Goal: Information Seeking & Learning: Learn about a topic

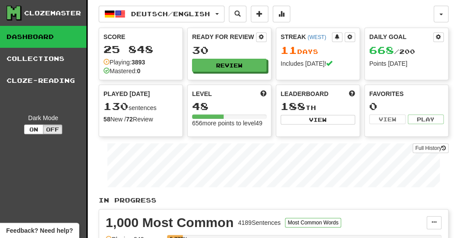
drag, startPoint x: 454, startPoint y: 14, endPoint x: 454, endPoint y: 71, distance: 57.0
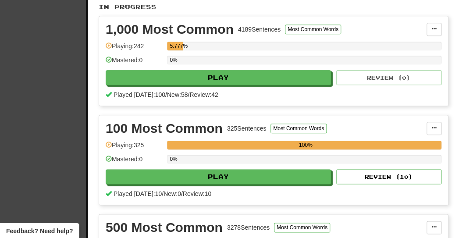
scroll to position [192, 0]
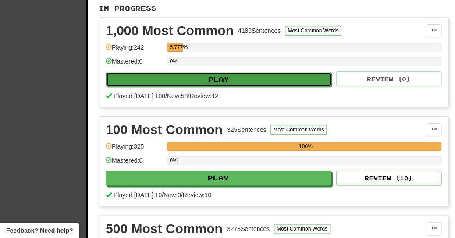
click at [280, 86] on button "Play" at bounding box center [218, 79] width 225 height 15
select select "**"
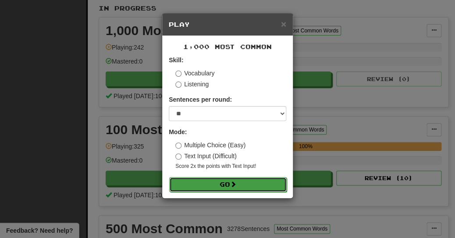
click at [258, 189] on button "Go" at bounding box center [228, 184] width 118 height 15
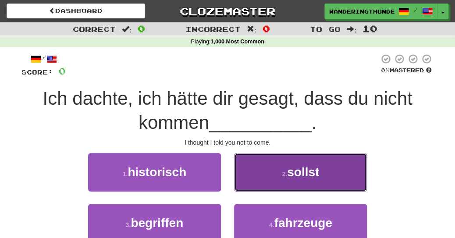
click at [296, 168] on span "sollst" at bounding box center [303, 172] width 32 height 14
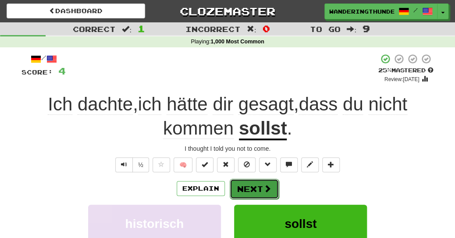
click at [267, 193] on span at bounding box center [268, 189] width 8 height 8
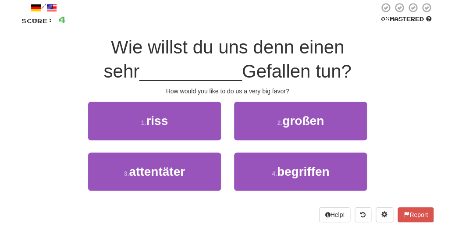
scroll to position [35, 0]
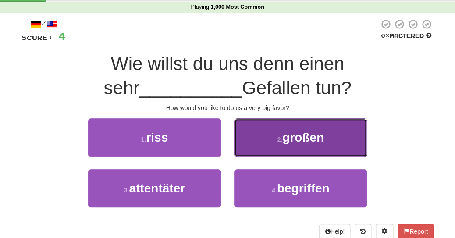
click at [322, 144] on span "großen" at bounding box center [303, 138] width 42 height 14
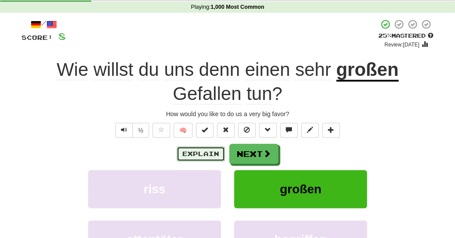
click at [196, 154] on button "Explain" at bounding box center [201, 154] width 48 height 15
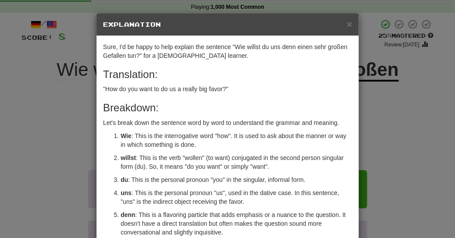
click at [197, 155] on p "willst : This is the verb "wollen" (to want) conjugated in the second person si…" at bounding box center [237, 163] width 232 height 18
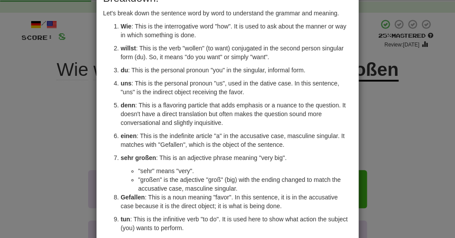
scroll to position [137, 0]
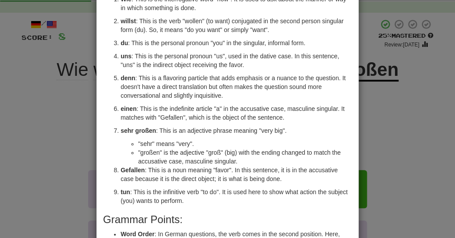
click at [363, 126] on div "× Explanation Sure, I'd be happy to help explain the sentence "Wie willst du un…" at bounding box center [227, 119] width 455 height 238
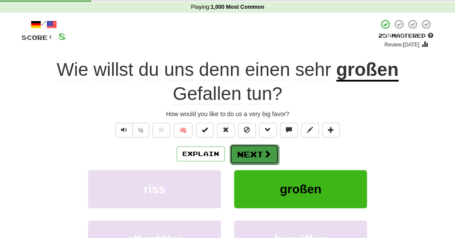
click at [259, 157] on button "Next" at bounding box center [254, 154] width 49 height 20
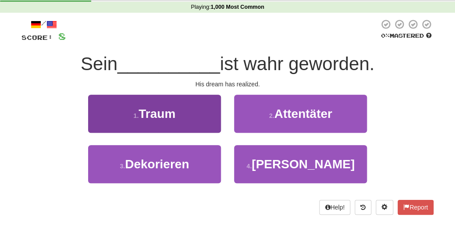
drag, startPoint x: 177, startPoint y: 91, endPoint x: 188, endPoint y: 107, distance: 19.2
click at [188, 107] on div "/ Score: 8 0 % Mastered Sein __________ ist wahr geworden. His dream has realiz…" at bounding box center [227, 117] width 412 height 196
click at [188, 107] on button "1 . Traum" at bounding box center [154, 114] width 133 height 38
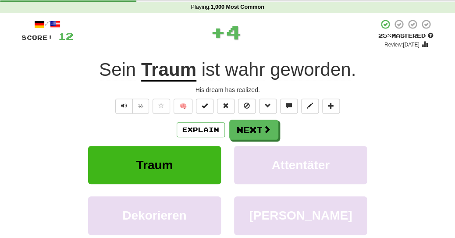
click at [365, 131] on div "Explain Next" at bounding box center [227, 130] width 412 height 20
click at [211, 132] on button "Explain" at bounding box center [201, 129] width 48 height 15
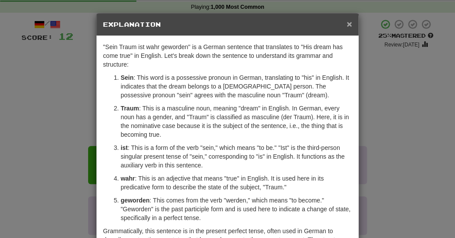
click at [350, 23] on span "×" at bounding box center [349, 24] width 5 height 10
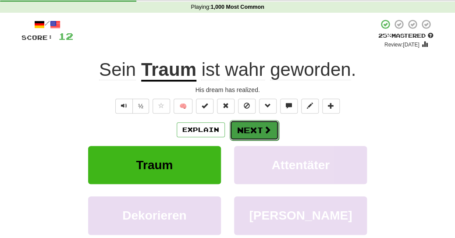
click at [264, 133] on span at bounding box center [268, 130] width 8 height 8
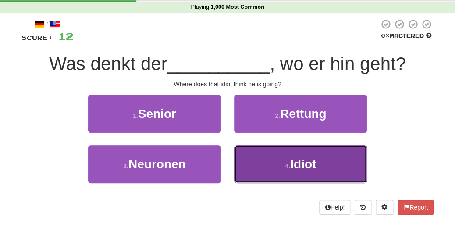
click at [279, 178] on button "4 . Idiot" at bounding box center [300, 164] width 133 height 38
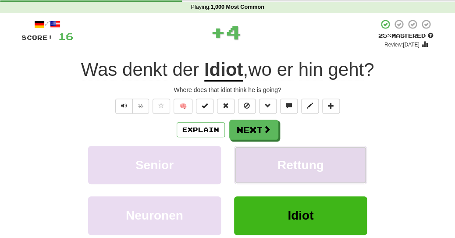
click at [289, 154] on button "Rettung" at bounding box center [300, 165] width 133 height 38
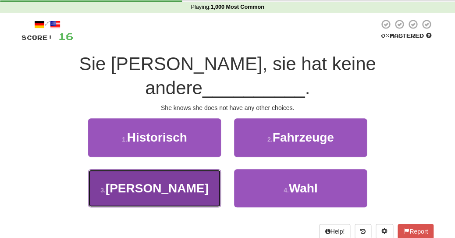
click at [193, 169] on button "3 . Gast" at bounding box center [154, 188] width 133 height 38
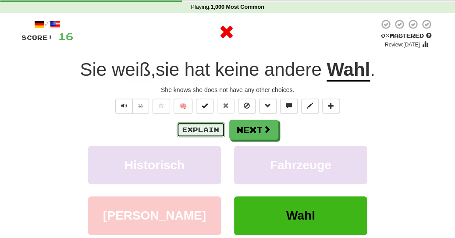
click at [208, 131] on button "Explain" at bounding box center [201, 129] width 48 height 15
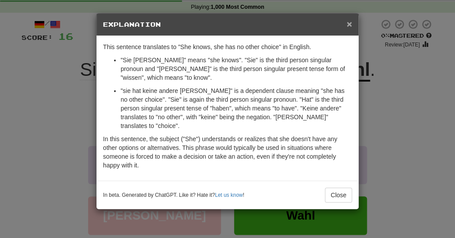
click at [349, 23] on span "×" at bounding box center [349, 24] width 5 height 10
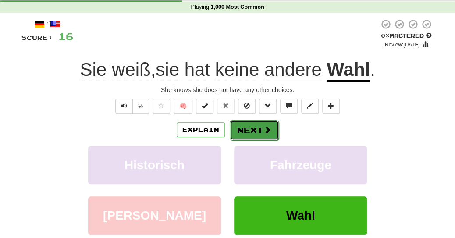
click at [269, 129] on span at bounding box center [268, 130] width 8 height 8
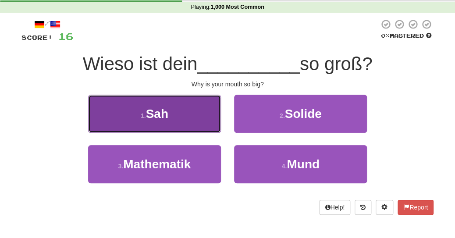
click at [189, 127] on button "1 . Sah" at bounding box center [154, 114] width 133 height 38
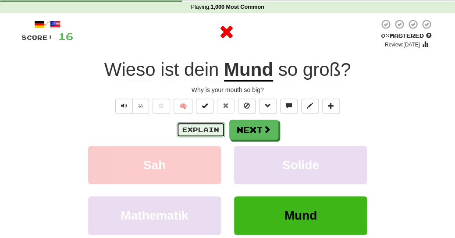
click at [205, 128] on button "Explain" at bounding box center [201, 129] width 48 height 15
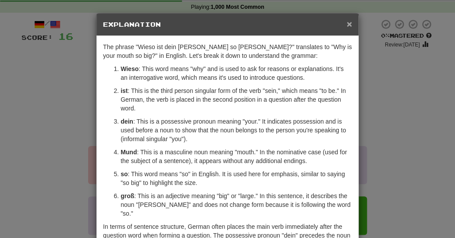
click at [352, 25] on span "×" at bounding box center [349, 24] width 5 height 10
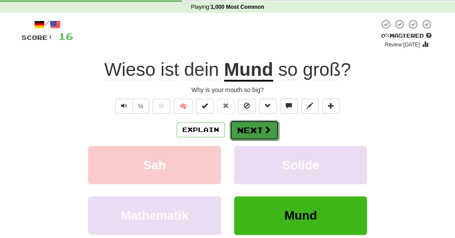
click at [271, 131] on span at bounding box center [268, 130] width 8 height 8
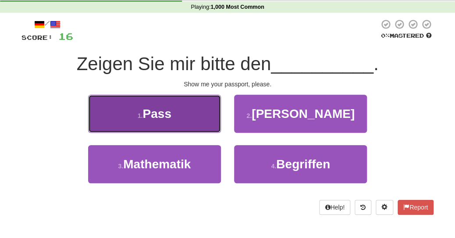
click at [199, 123] on button "1 . Pass" at bounding box center [154, 114] width 133 height 38
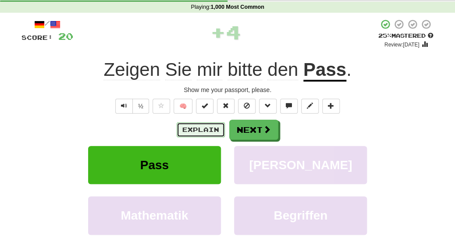
click at [207, 132] on button "Explain" at bounding box center [201, 129] width 48 height 15
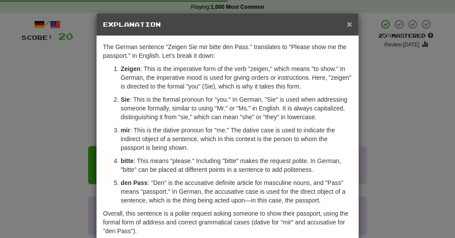
click at [350, 23] on span "×" at bounding box center [349, 24] width 5 height 10
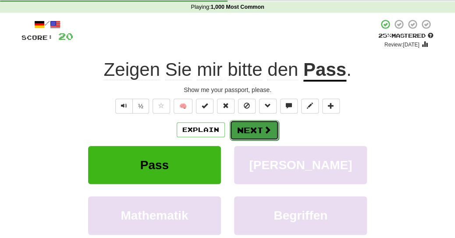
click at [264, 124] on button "Next" at bounding box center [254, 130] width 49 height 20
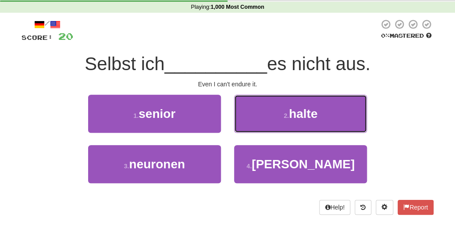
click at [264, 124] on button "2 . halte" at bounding box center [300, 114] width 133 height 38
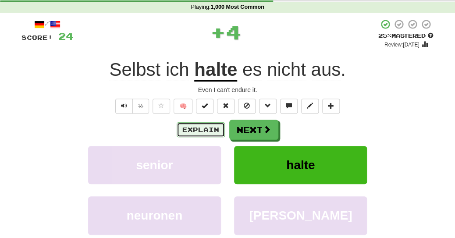
click at [191, 132] on button "Explain" at bounding box center [201, 129] width 48 height 15
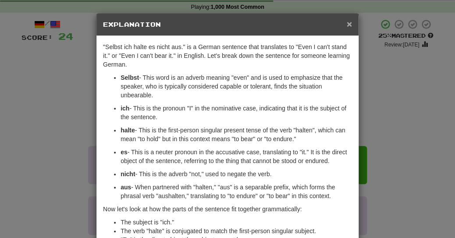
click at [350, 25] on span "×" at bounding box center [349, 24] width 5 height 10
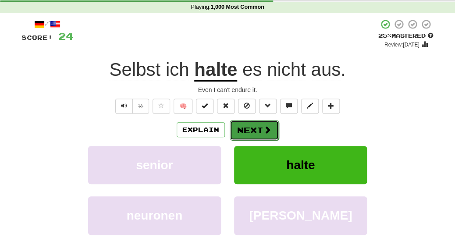
click at [262, 138] on button "Next" at bounding box center [254, 130] width 49 height 20
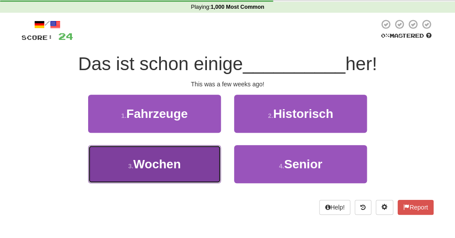
click at [204, 172] on button "3 . Wochen" at bounding box center [154, 164] width 133 height 38
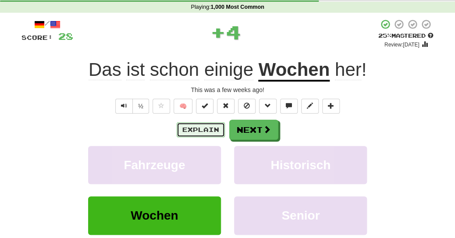
click at [194, 132] on button "Explain" at bounding box center [201, 129] width 48 height 15
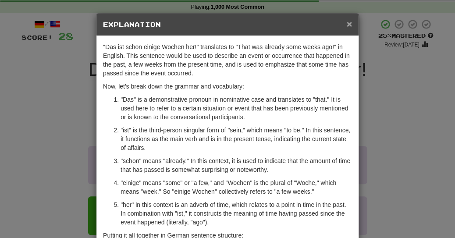
click at [350, 25] on span "×" at bounding box center [349, 24] width 5 height 10
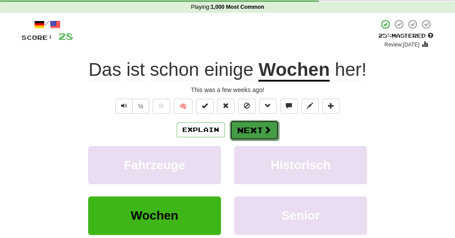
click at [256, 123] on button "Next" at bounding box center [254, 130] width 49 height 20
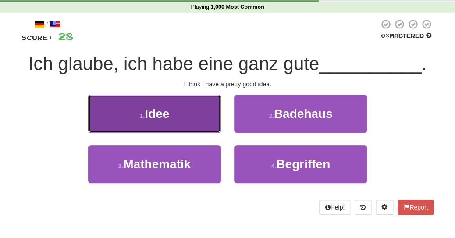
click at [204, 113] on button "1 . Idee" at bounding box center [154, 114] width 133 height 38
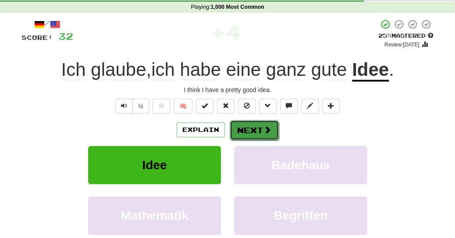
click at [258, 128] on button "Next" at bounding box center [254, 130] width 49 height 20
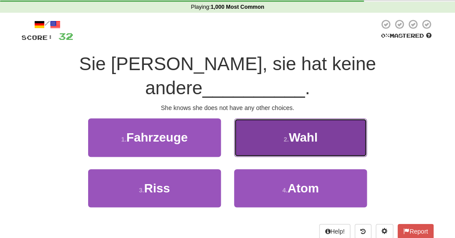
click at [257, 129] on button "2 . Wahl" at bounding box center [300, 137] width 133 height 38
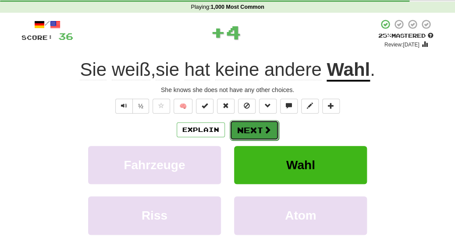
click at [247, 138] on button "Next" at bounding box center [254, 130] width 49 height 20
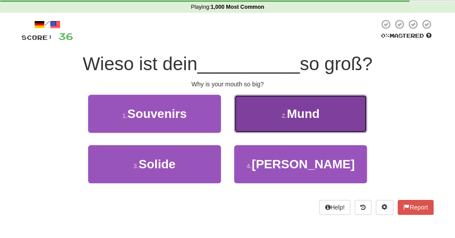
click at [272, 125] on button "2 . Mund" at bounding box center [300, 114] width 133 height 38
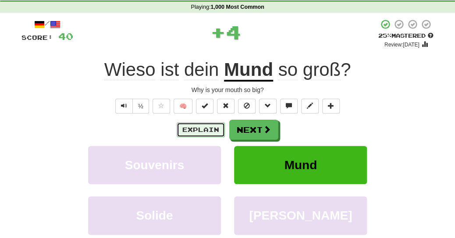
click at [210, 128] on button "Explain" at bounding box center [201, 129] width 48 height 15
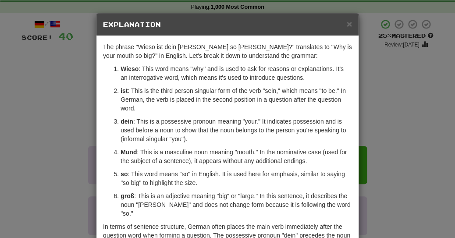
click at [353, 28] on div "× Explanation" at bounding box center [227, 25] width 262 height 22
click at [350, 26] on span "×" at bounding box center [349, 24] width 5 height 10
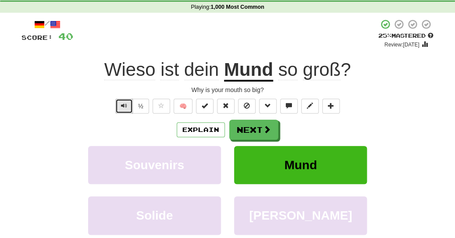
click at [127, 107] on span "Text-to-speech controls" at bounding box center [124, 106] width 6 height 6
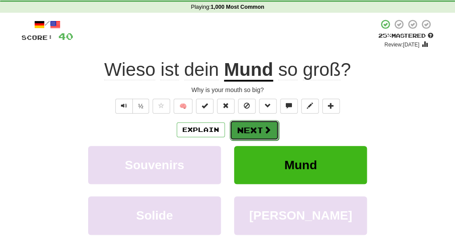
click at [266, 136] on button "Next" at bounding box center [254, 130] width 49 height 20
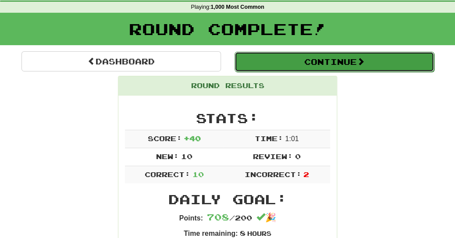
click at [306, 61] on button "Continue" at bounding box center [335, 62] width 200 height 20
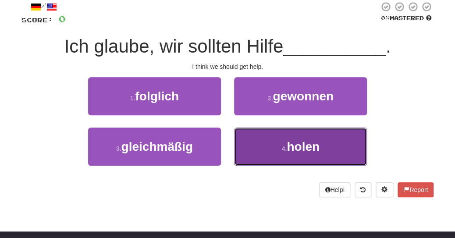
click at [280, 143] on button "4 . holen" at bounding box center [300, 147] width 133 height 38
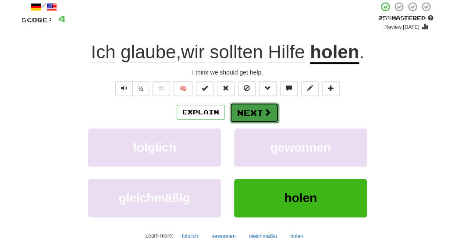
click at [251, 110] on button "Next" at bounding box center [254, 113] width 49 height 20
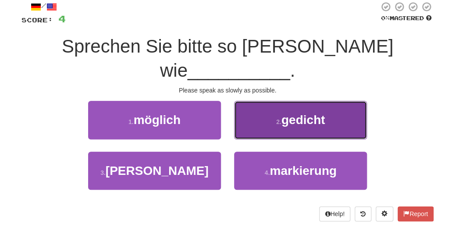
click at [257, 111] on button "2 . gedicht" at bounding box center [300, 120] width 133 height 38
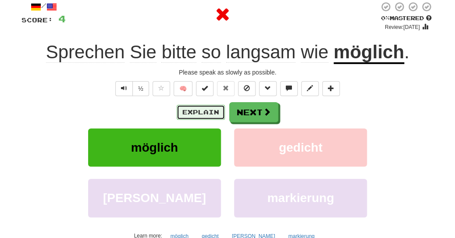
click at [212, 118] on button "Explain" at bounding box center [201, 112] width 48 height 15
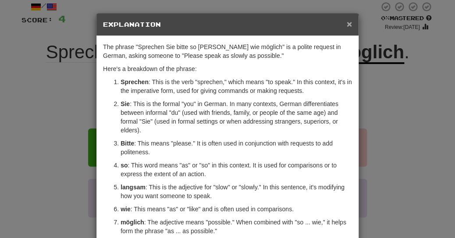
click at [350, 28] on span "×" at bounding box center [349, 24] width 5 height 10
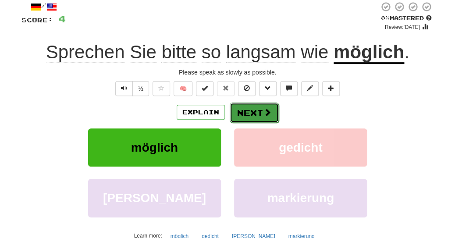
click at [246, 117] on button "Next" at bounding box center [254, 113] width 49 height 20
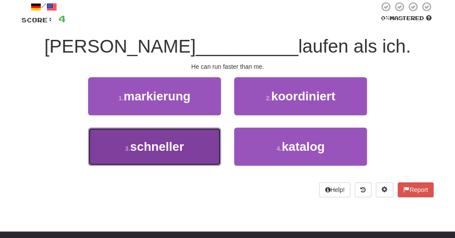
click at [198, 142] on button "3 . schneller" at bounding box center [154, 147] width 133 height 38
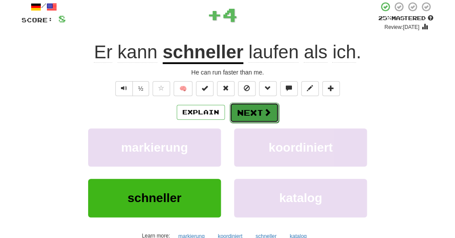
click at [246, 111] on button "Next" at bounding box center [254, 113] width 49 height 20
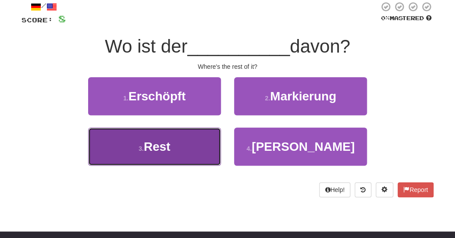
click at [196, 141] on button "3 . Rest" at bounding box center [154, 147] width 133 height 38
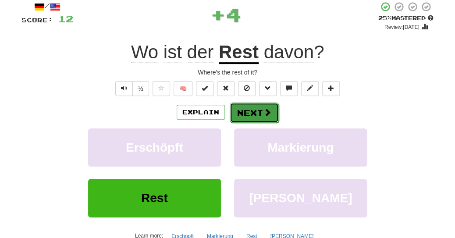
click at [255, 113] on button "Next" at bounding box center [254, 113] width 49 height 20
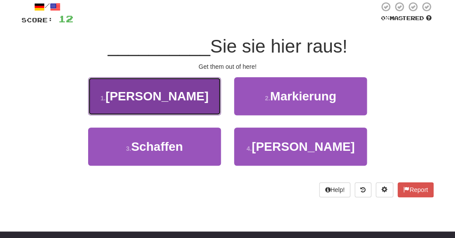
click at [205, 109] on button "1 . Geisel" at bounding box center [154, 96] width 133 height 38
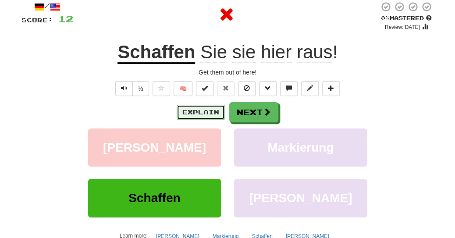
click at [205, 109] on button "Explain" at bounding box center [201, 112] width 48 height 15
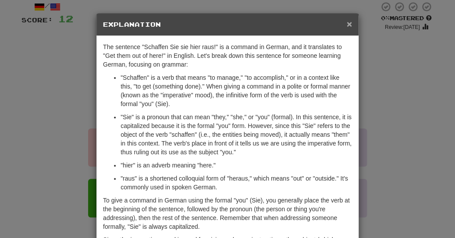
click at [349, 25] on span "×" at bounding box center [349, 24] width 5 height 10
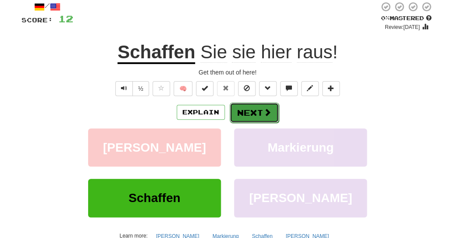
click at [250, 113] on button "Next" at bounding box center [254, 113] width 49 height 20
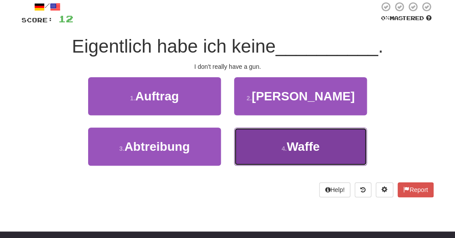
click at [282, 151] on small "4 ." at bounding box center [284, 148] width 5 height 7
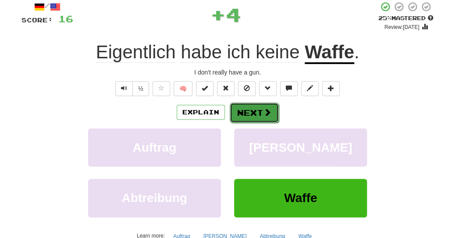
click at [254, 115] on button "Next" at bounding box center [254, 113] width 49 height 20
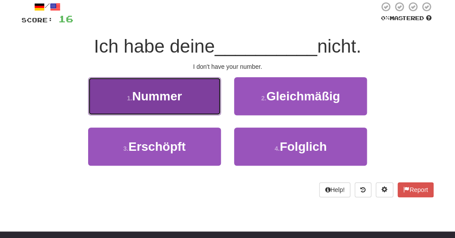
click at [198, 107] on button "1 . Nummer" at bounding box center [154, 96] width 133 height 38
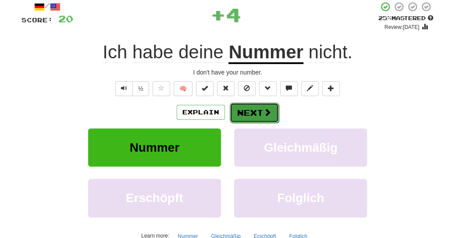
click at [244, 109] on button "Next" at bounding box center [254, 113] width 49 height 20
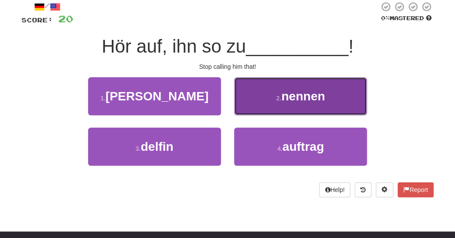
click at [262, 100] on button "2 . nennen" at bounding box center [300, 96] width 133 height 38
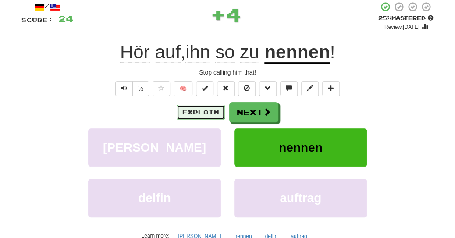
click at [210, 114] on button "Explain" at bounding box center [201, 112] width 48 height 15
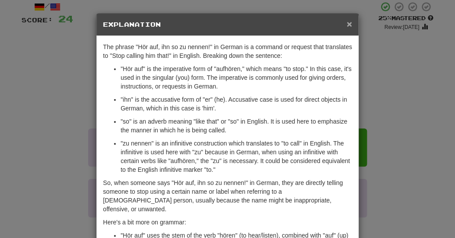
click at [350, 21] on span "×" at bounding box center [349, 24] width 5 height 10
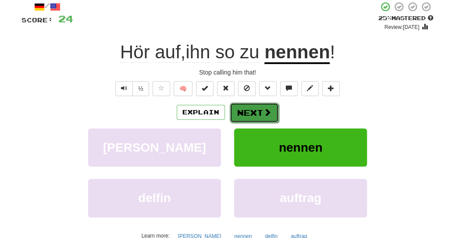
click at [268, 111] on span at bounding box center [268, 112] width 8 height 8
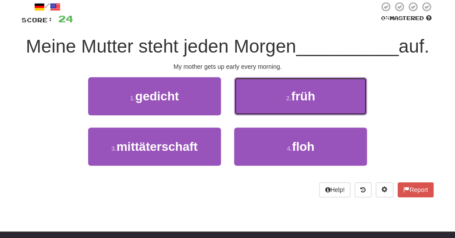
click at [268, 111] on button "2 . früh" at bounding box center [300, 96] width 133 height 38
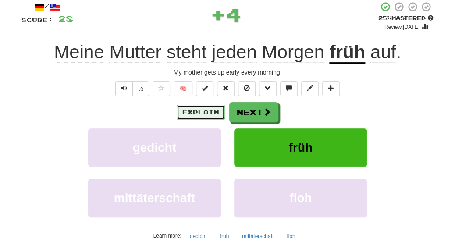
click at [202, 114] on button "Explain" at bounding box center [201, 112] width 48 height 15
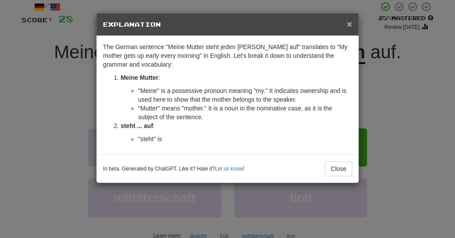
click at [348, 25] on span "×" at bounding box center [349, 24] width 5 height 10
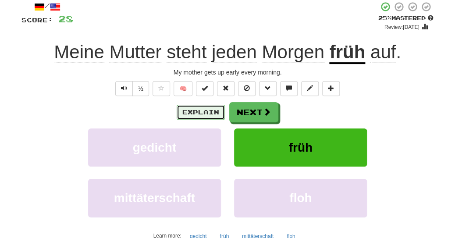
click at [204, 107] on button "Explain" at bounding box center [201, 112] width 48 height 15
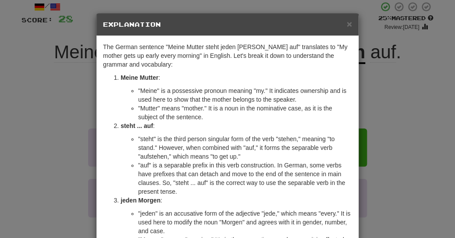
click at [313, 109] on li ""Mutter" means "mother." It is a noun in the nominative case, as it is the subj…" at bounding box center [245, 113] width 214 height 18
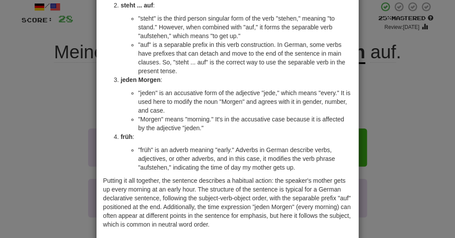
scroll to position [164, 0]
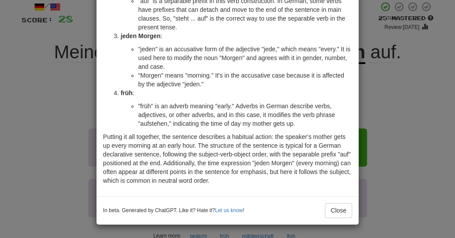
click at [393, 100] on div "× Explanation The German sentence "Meine Mutter steht jeden Morgen früh auf" tr…" at bounding box center [227, 119] width 455 height 238
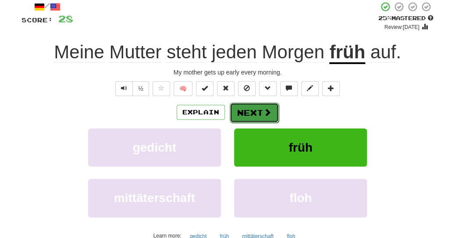
click at [258, 111] on button "Next" at bounding box center [254, 113] width 49 height 20
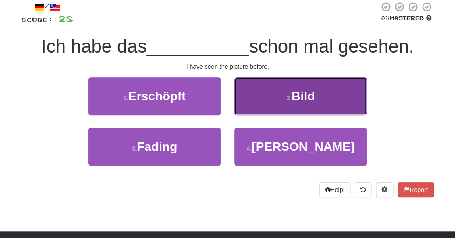
click at [278, 104] on button "2 . Bild" at bounding box center [300, 96] width 133 height 38
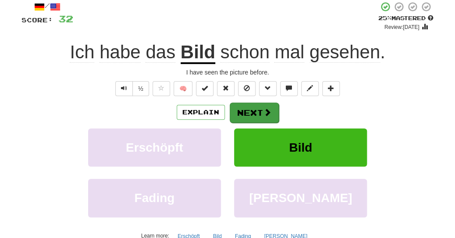
drag, startPoint x: 278, startPoint y: 104, endPoint x: 243, endPoint y: 114, distance: 36.1
click at [243, 114] on div "Explain Next" at bounding box center [227, 112] width 412 height 20
click at [243, 114] on button "Next" at bounding box center [254, 113] width 49 height 20
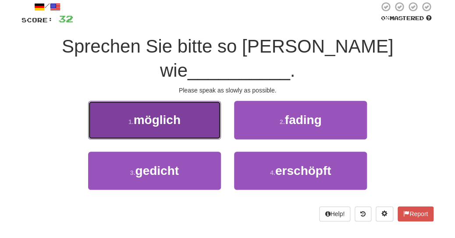
click at [205, 113] on button "1 . möglich" at bounding box center [154, 120] width 133 height 38
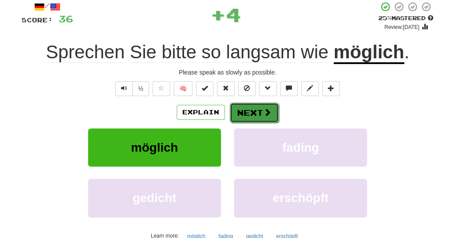
click at [261, 112] on button "Next" at bounding box center [254, 113] width 49 height 20
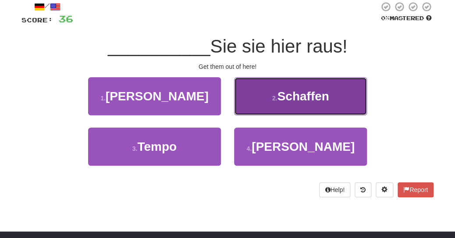
click at [255, 104] on button "2 . Schaffen" at bounding box center [300, 96] width 133 height 38
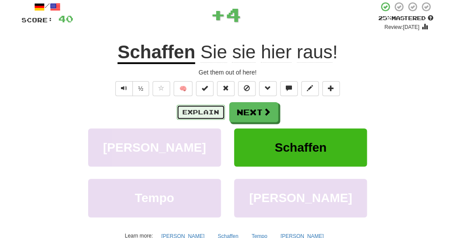
click at [218, 113] on button "Explain" at bounding box center [201, 112] width 48 height 15
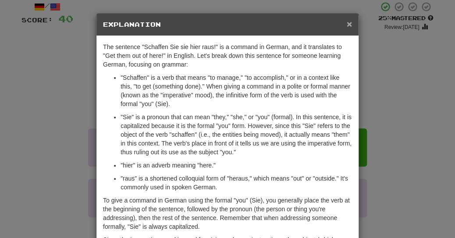
click at [349, 25] on span "×" at bounding box center [349, 24] width 5 height 10
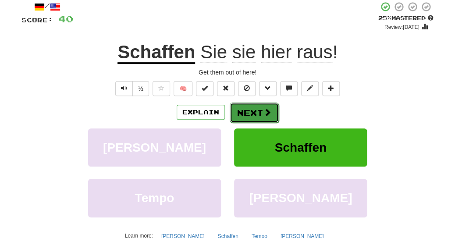
click at [251, 111] on button "Next" at bounding box center [254, 113] width 49 height 20
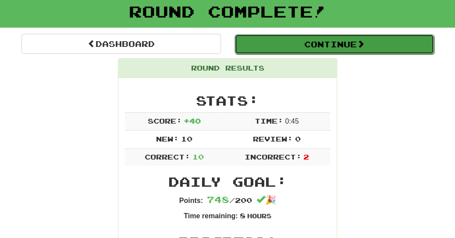
click at [297, 41] on button "Continue" at bounding box center [335, 44] width 200 height 20
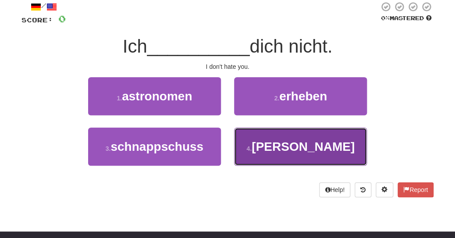
click at [255, 143] on button "4 . hasse" at bounding box center [300, 147] width 133 height 38
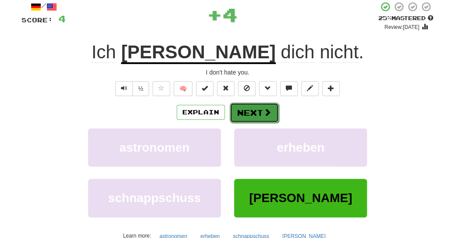
click at [250, 108] on button "Next" at bounding box center [254, 113] width 49 height 20
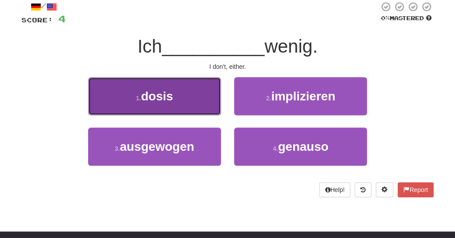
click at [191, 106] on button "1 . dosis" at bounding box center [154, 96] width 133 height 38
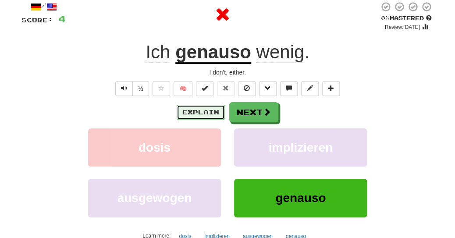
click at [194, 111] on button "Explain" at bounding box center [201, 112] width 48 height 15
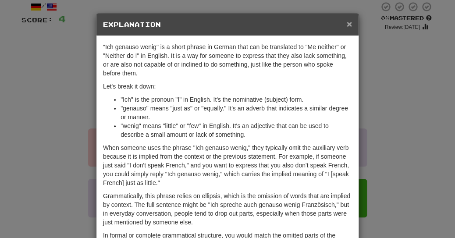
click at [348, 25] on span "×" at bounding box center [349, 24] width 5 height 10
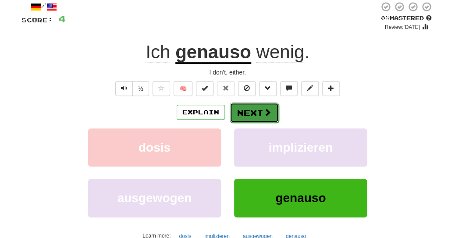
click at [240, 110] on button "Next" at bounding box center [254, 113] width 49 height 20
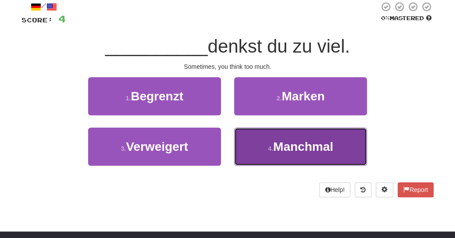
click at [275, 151] on span "Manchmal" at bounding box center [303, 147] width 60 height 14
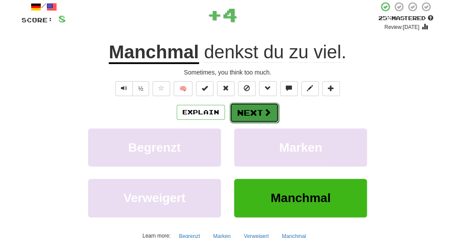
click at [256, 118] on button "Next" at bounding box center [254, 113] width 49 height 20
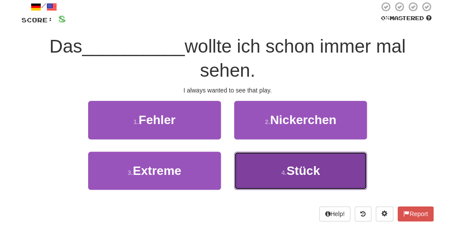
click at [264, 172] on button "4 . Stück" at bounding box center [300, 171] width 133 height 38
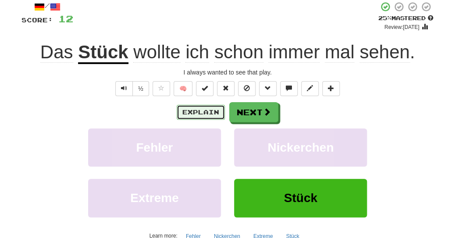
click at [214, 117] on button "Explain" at bounding box center [201, 112] width 48 height 15
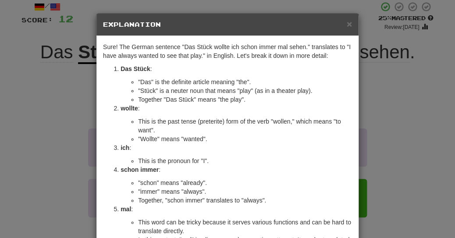
click at [307, 116] on li "wollte : This is the past tense (preterite) form of the verb "wollen," which me…" at bounding box center [237, 123] width 232 height 39
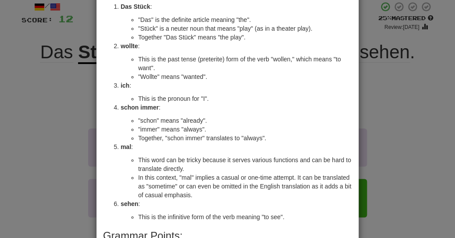
scroll to position [82, 0]
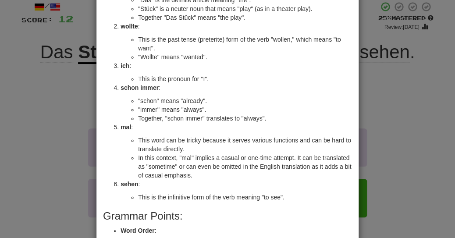
click at [394, 114] on div "× Explanation Sure! The German sentence "Das Stück wollte ich schon immer mal s…" at bounding box center [227, 119] width 455 height 238
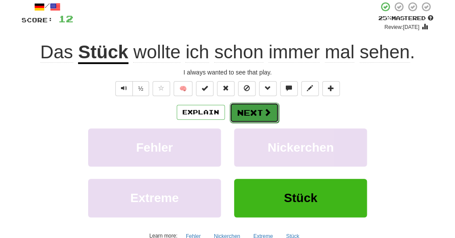
click at [260, 113] on button "Next" at bounding box center [254, 113] width 49 height 20
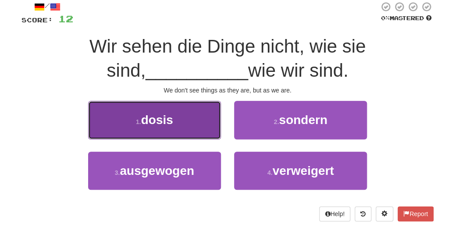
click at [208, 113] on button "1 . dosis" at bounding box center [154, 120] width 133 height 38
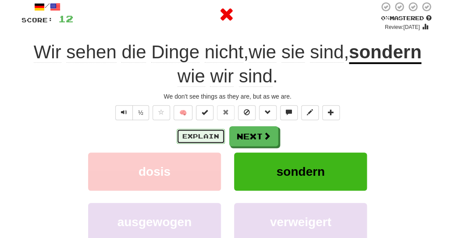
click at [201, 139] on button "Explain" at bounding box center [201, 136] width 48 height 15
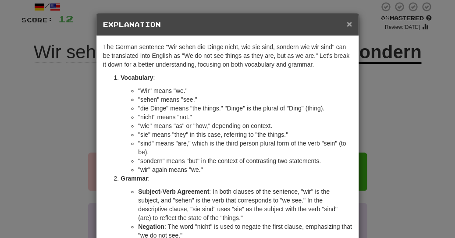
click at [350, 28] on span "×" at bounding box center [349, 24] width 5 height 10
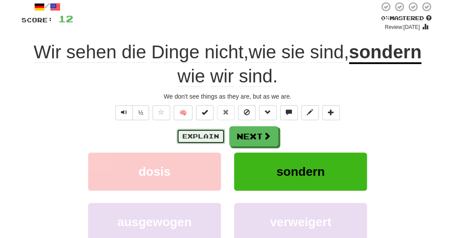
click at [208, 135] on button "Explain" at bounding box center [201, 136] width 48 height 15
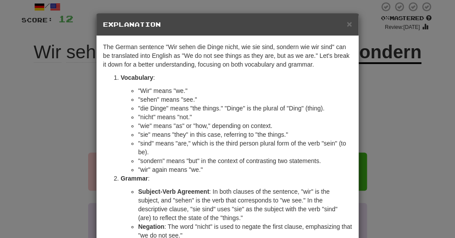
click at [282, 129] on li ""wie" means "as" or "how," depending on context." at bounding box center [245, 126] width 214 height 9
click at [372, 100] on div "× Explanation The German sentence "Wir sehen die Dinge nicht, wie sie sind, son…" at bounding box center [227, 119] width 455 height 238
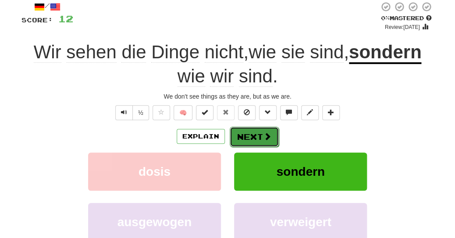
click at [255, 139] on button "Next" at bounding box center [254, 137] width 49 height 20
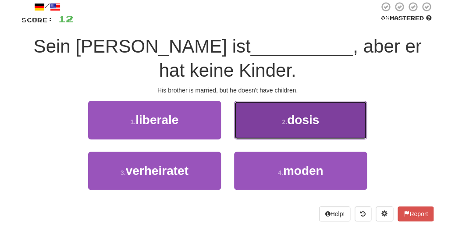
click at [269, 129] on button "2 . dosis" at bounding box center [300, 120] width 133 height 38
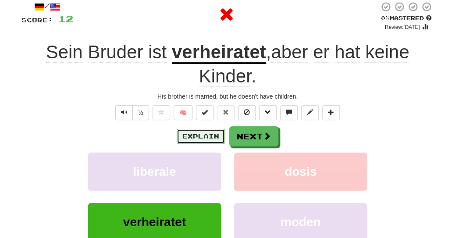
click at [210, 136] on button "Explain" at bounding box center [201, 136] width 48 height 15
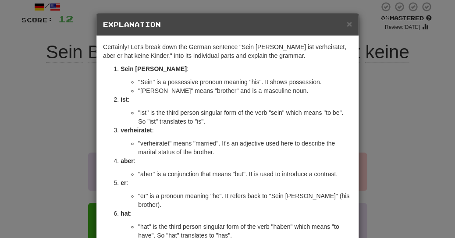
click at [297, 90] on li ""Bruder" means "brother" and is a masculine noun." at bounding box center [245, 90] width 214 height 9
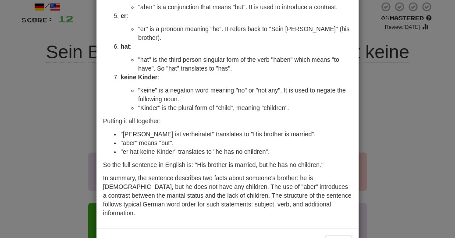
scroll to position [183, 0]
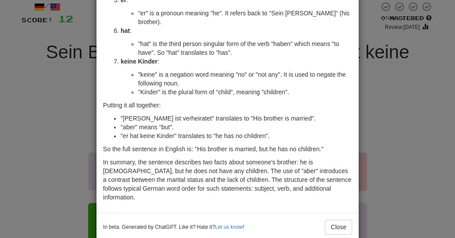
click at [375, 29] on div "× Explanation Certainly! Let's break down the German sentence "Sein Bruder ist …" at bounding box center [227, 119] width 455 height 238
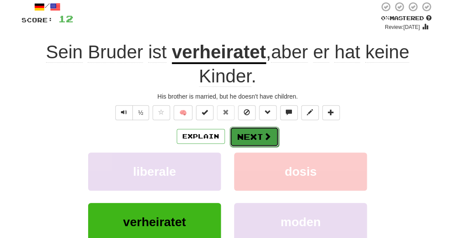
click at [257, 134] on button "Next" at bounding box center [254, 137] width 49 height 20
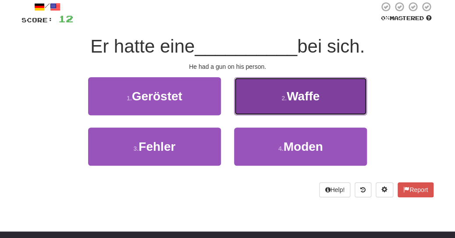
click at [260, 109] on button "2 . Waffe" at bounding box center [300, 96] width 133 height 38
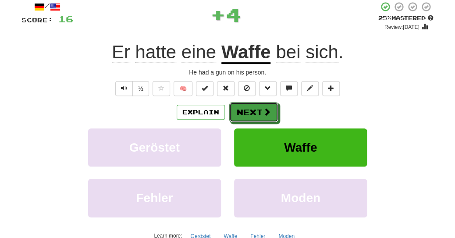
click at [260, 109] on button "Next" at bounding box center [253, 112] width 49 height 20
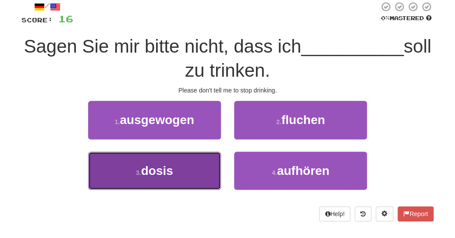
click at [189, 171] on button "3 . dosis" at bounding box center [154, 171] width 133 height 38
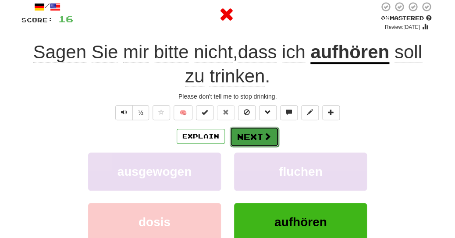
click at [251, 129] on button "Next" at bounding box center [254, 137] width 49 height 20
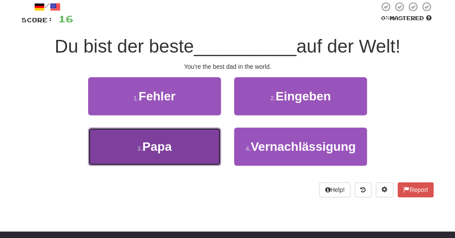
click at [203, 146] on button "3 . Papa" at bounding box center [154, 147] width 133 height 38
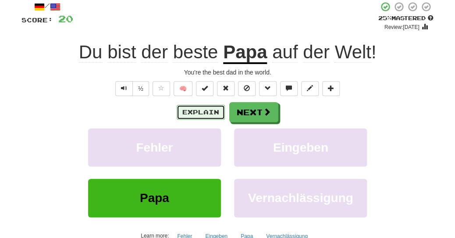
click at [208, 117] on button "Explain" at bounding box center [201, 112] width 48 height 15
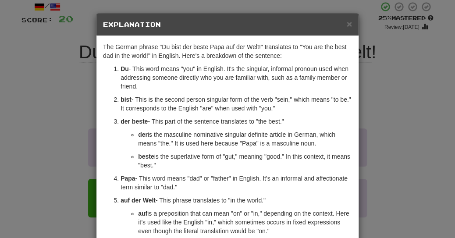
click at [300, 109] on p "bist - This is the second person singular form of the verb "sein," which means …" at bounding box center [237, 104] width 232 height 18
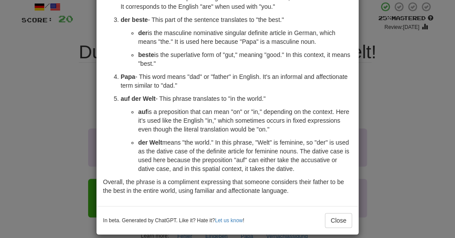
scroll to position [110, 0]
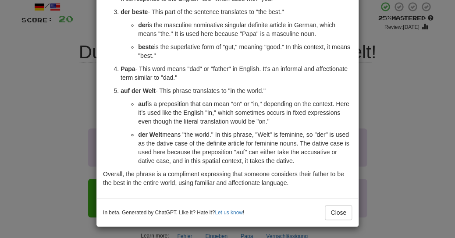
click at [423, 91] on div "× Explanation The German phrase "Du bist der beste Papa auf der Welt!" translat…" at bounding box center [227, 119] width 455 height 238
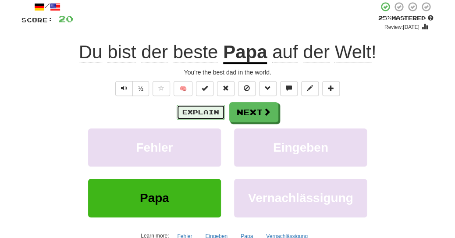
click at [200, 111] on button "Explain" at bounding box center [201, 112] width 48 height 15
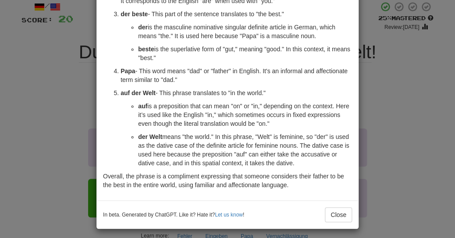
scroll to position [113, 0]
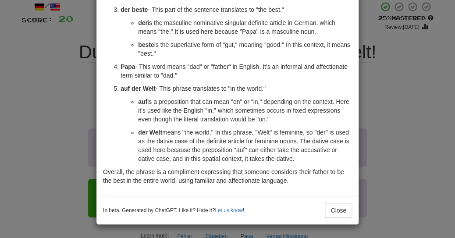
click at [417, 80] on div "× Explanation The German phrase "Du bist der beste Papa auf der Welt!" translat…" at bounding box center [227, 119] width 455 height 238
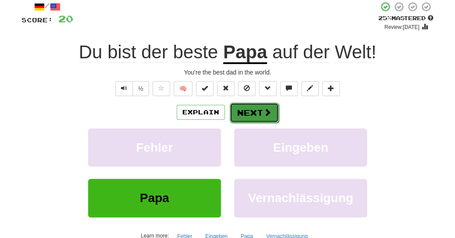
click at [271, 115] on button "Next" at bounding box center [254, 113] width 49 height 20
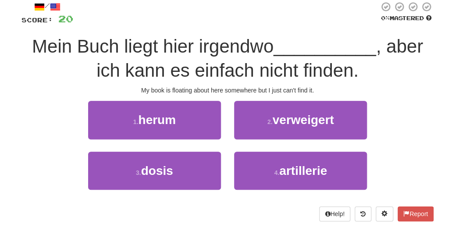
scroll to position [0, 0]
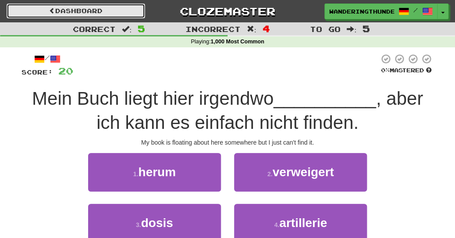
click at [95, 11] on link "Dashboard" at bounding box center [76, 11] width 139 height 15
